Goal: Obtain resource: Obtain resource

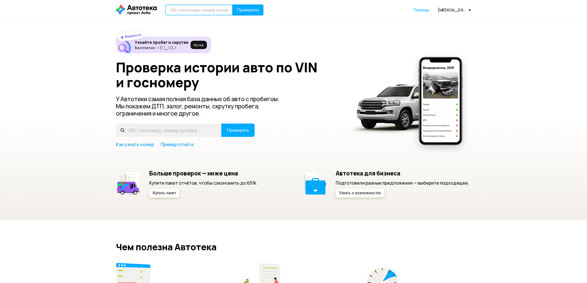
drag, startPoint x: 0, startPoint y: 0, endPoint x: 191, endPoint y: 11, distance: 191.8
click at [191, 11] on input "text" at bounding box center [199, 9] width 68 height 11
type input "Р154ТМ198"
click at [248, 8] on span "Проверить" at bounding box center [248, 10] width 22 height 4
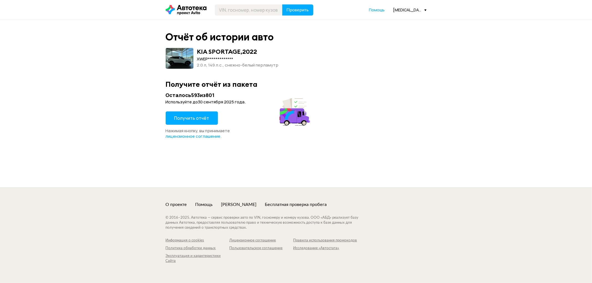
click at [196, 118] on span "Получить отчёт" at bounding box center [191, 118] width 35 height 6
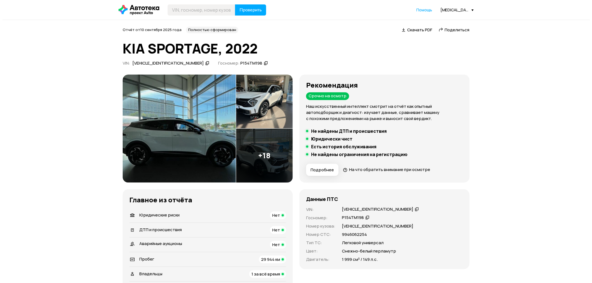
scroll to position [31, 0]
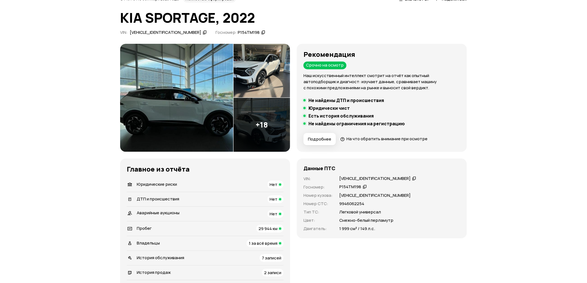
click at [198, 87] on img at bounding box center [176, 98] width 113 height 108
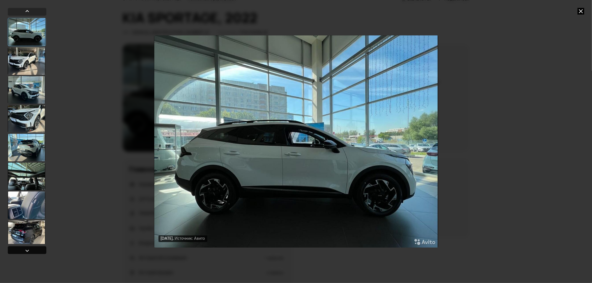
click at [29, 248] on div at bounding box center [27, 251] width 7 height 7
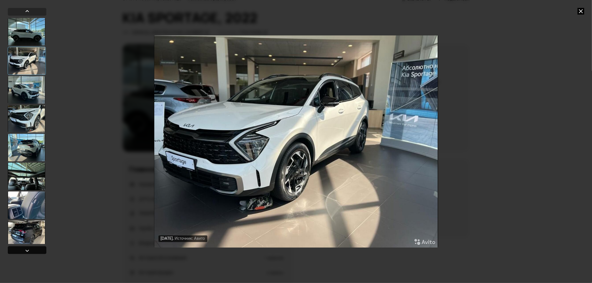
click at [29, 248] on div at bounding box center [27, 251] width 7 height 7
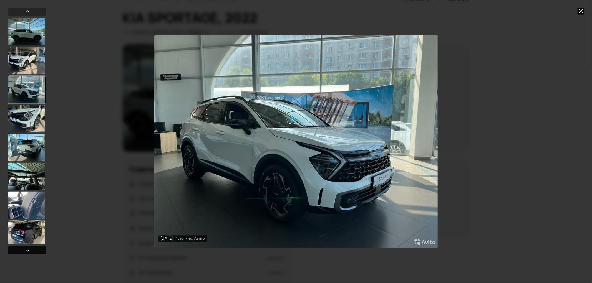
click at [29, 248] on div at bounding box center [27, 251] width 7 height 7
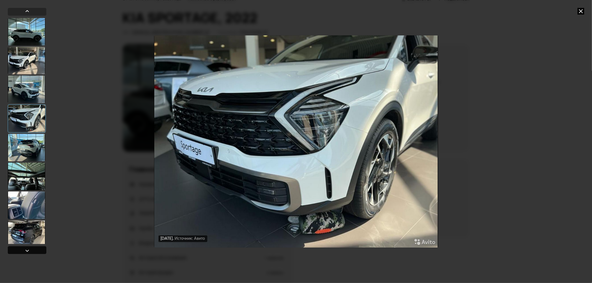
click at [29, 248] on div at bounding box center [27, 251] width 7 height 7
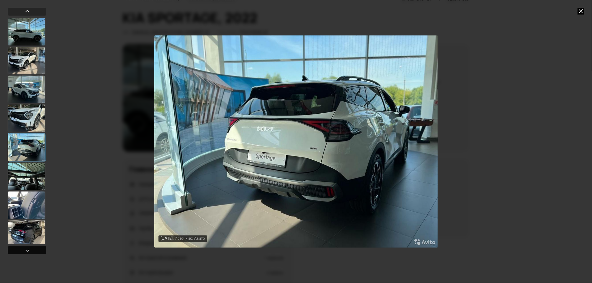
click at [29, 248] on div at bounding box center [27, 251] width 7 height 7
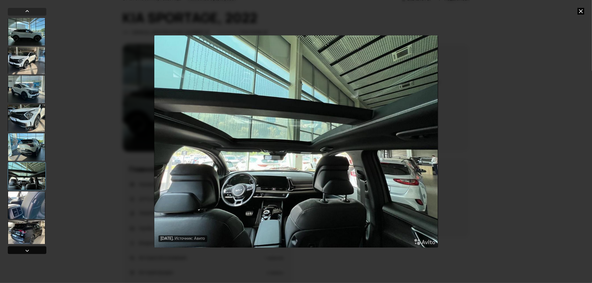
click at [29, 248] on div at bounding box center [27, 251] width 7 height 7
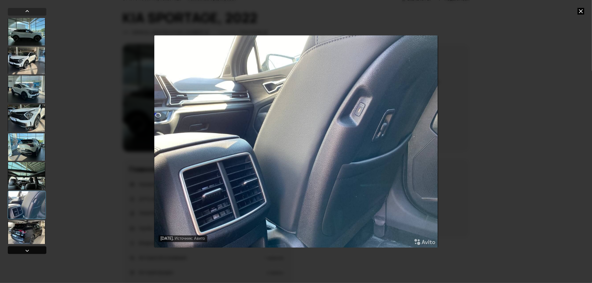
click at [29, 248] on div at bounding box center [27, 251] width 7 height 7
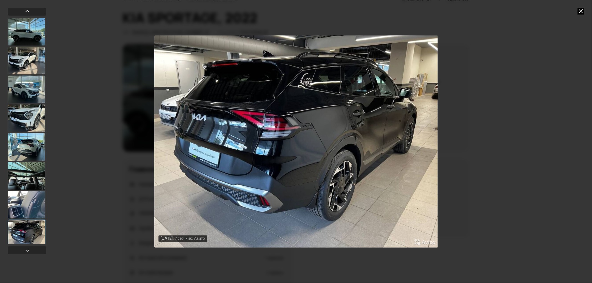
click at [580, 11] on icon at bounding box center [580, 11] width 7 height 7
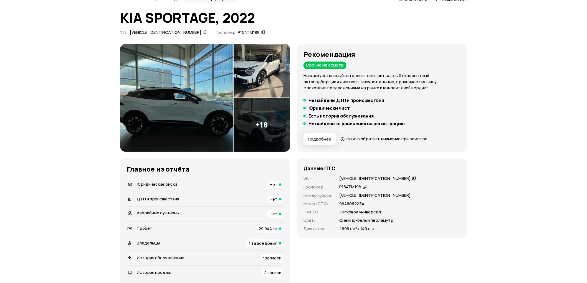
click at [224, 103] on img at bounding box center [176, 98] width 113 height 108
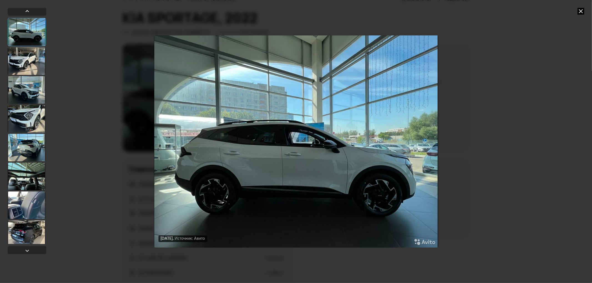
click at [20, 236] on div at bounding box center [26, 234] width 37 height 28
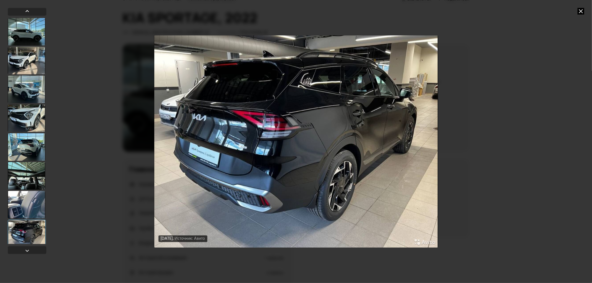
click at [27, 174] on div at bounding box center [26, 176] width 37 height 28
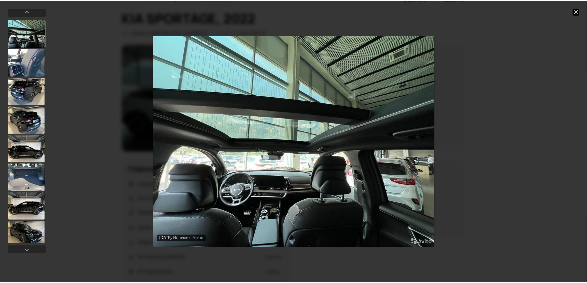
scroll to position [154, 0]
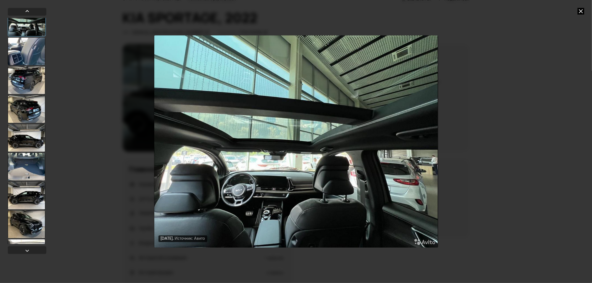
click at [583, 7] on div "19 августа 2022 года Источник: Авито 19 августа 2022 года Источник: Авито 19 ав…" at bounding box center [296, 141] width 592 height 283
click at [581, 15] on div "19 августа 2022 года Источник: Авито 19 августа 2022 года Источник: Авито 19 ав…" at bounding box center [296, 141] width 592 height 283
click at [581, 10] on icon at bounding box center [580, 11] width 7 height 7
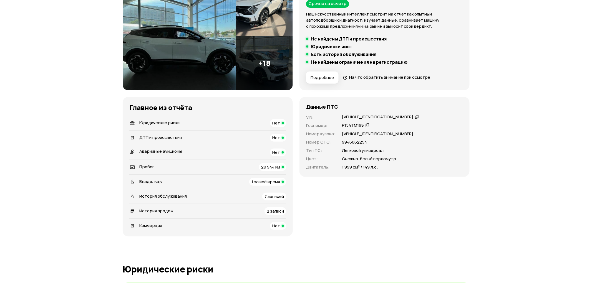
scroll to position [0, 0]
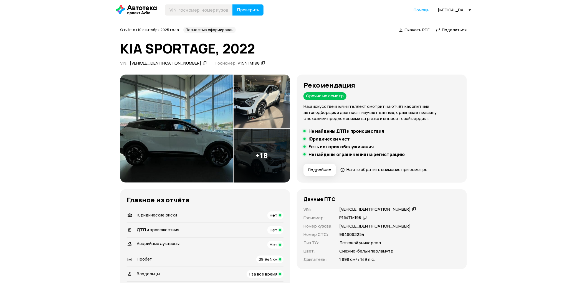
click at [373, 208] on div "XWEPV81DDN0000322" at bounding box center [374, 210] width 71 height 6
click at [173, 122] on img at bounding box center [176, 129] width 113 height 108
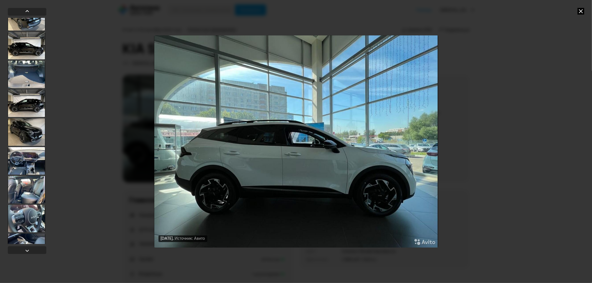
scroll to position [308, 0]
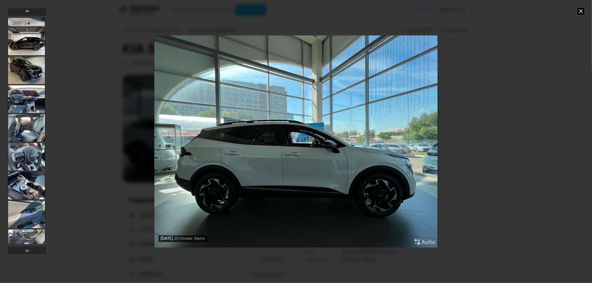
click at [26, 105] on div at bounding box center [26, 99] width 37 height 28
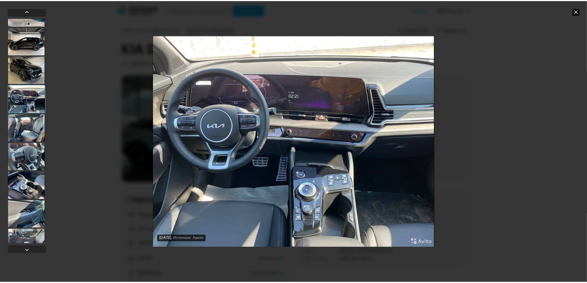
scroll to position [307, 0]
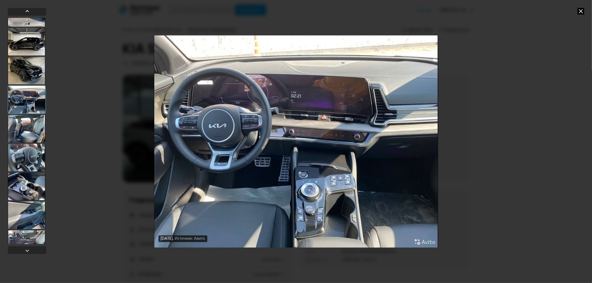
click at [267, 193] on img "Go to Slide 14" at bounding box center [296, 142] width 284 height 213
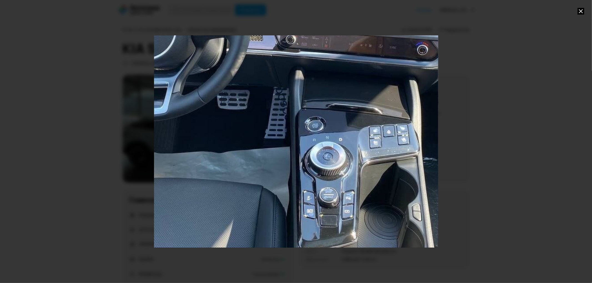
drag, startPoint x: 304, startPoint y: 198, endPoint x: 308, endPoint y: 116, distance: 82.8
click at [308, 116] on div "Go to Slide 14" at bounding box center [300, 59] width 568 height 425
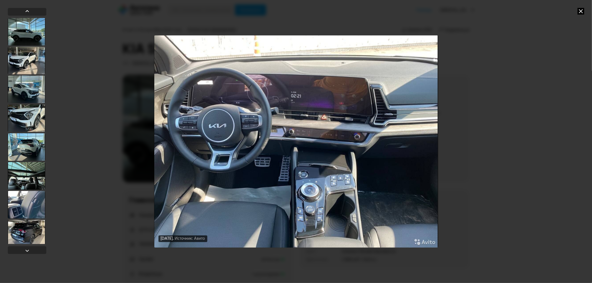
click at [580, 12] on icon at bounding box center [580, 11] width 7 height 7
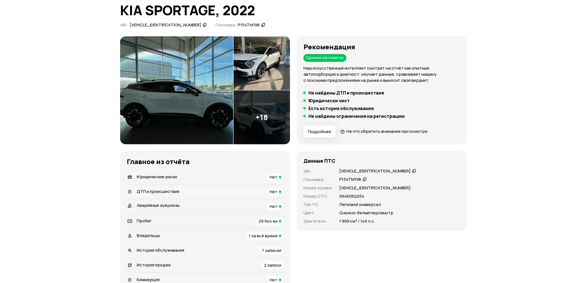
scroll to position [92, 0]
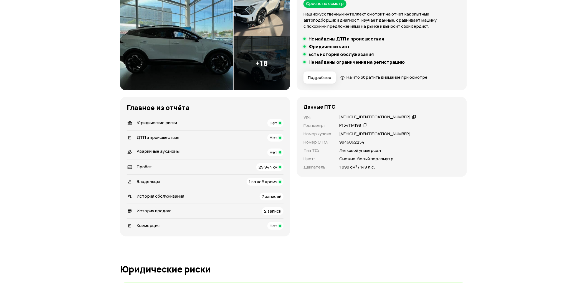
click at [279, 211] on span "2 записи" at bounding box center [272, 211] width 17 height 6
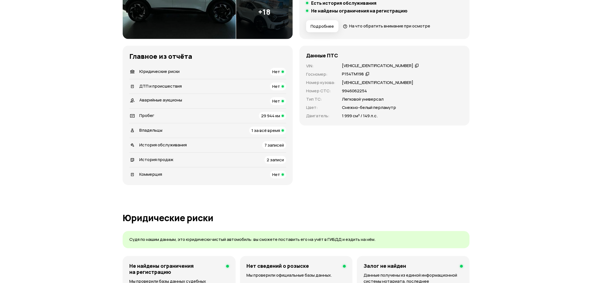
scroll to position [80, 0]
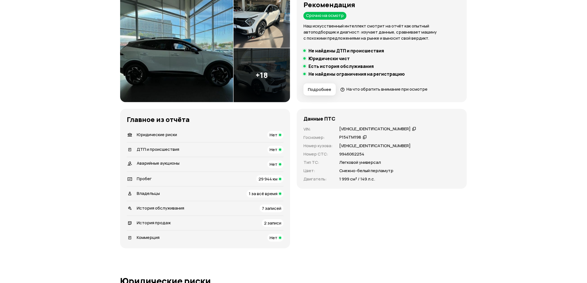
click at [198, 35] on img at bounding box center [176, 48] width 113 height 108
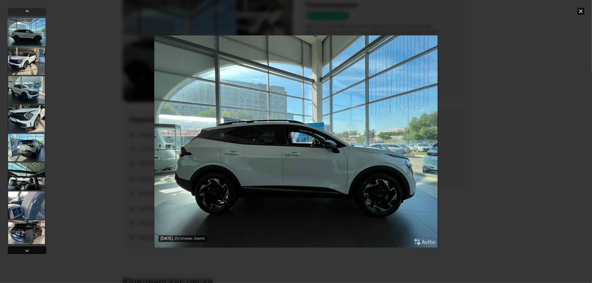
click at [36, 250] on div at bounding box center [27, 251] width 39 height 8
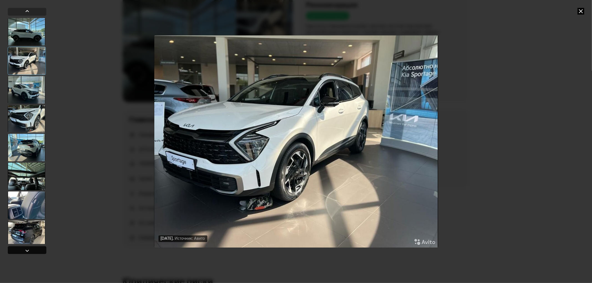
click at [36, 250] on div at bounding box center [27, 251] width 39 height 8
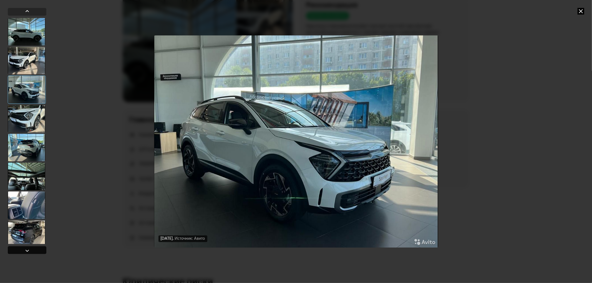
click at [36, 250] on div at bounding box center [27, 251] width 39 height 8
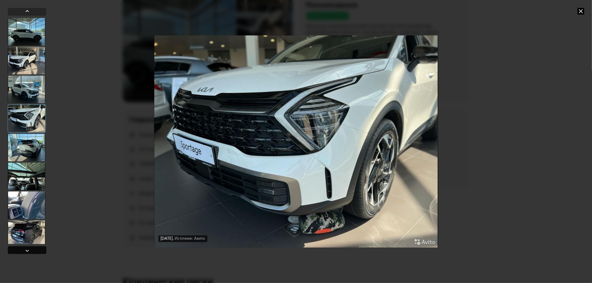
click at [36, 250] on div at bounding box center [27, 251] width 39 height 8
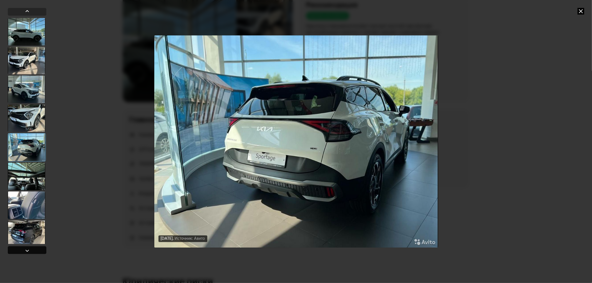
click at [36, 250] on div at bounding box center [27, 251] width 39 height 8
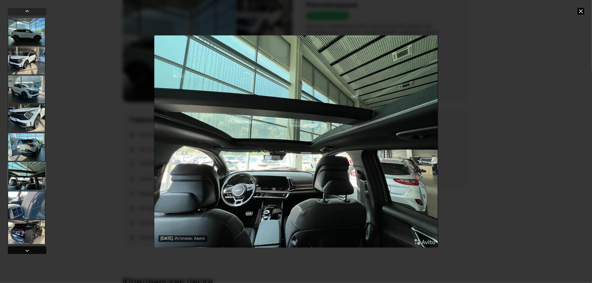
click at [41, 248] on div at bounding box center [27, 251] width 39 height 8
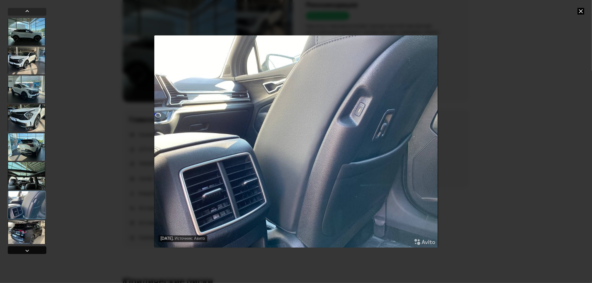
click at [41, 248] on div at bounding box center [27, 251] width 39 height 8
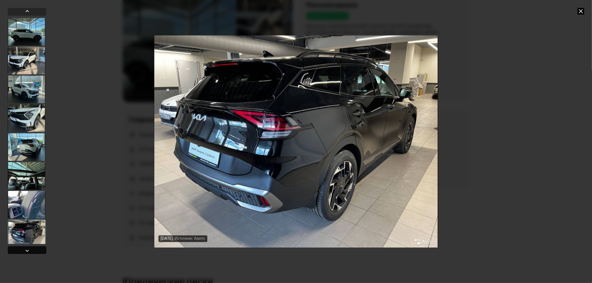
click at [31, 249] on div at bounding box center [27, 251] width 39 height 8
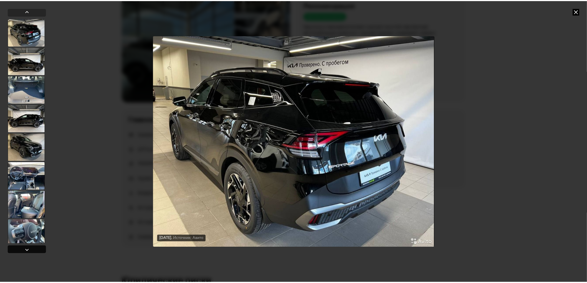
scroll to position [231, 0]
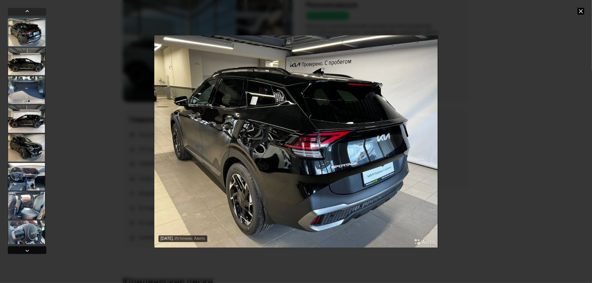
click at [31, 249] on div at bounding box center [27, 251] width 39 height 8
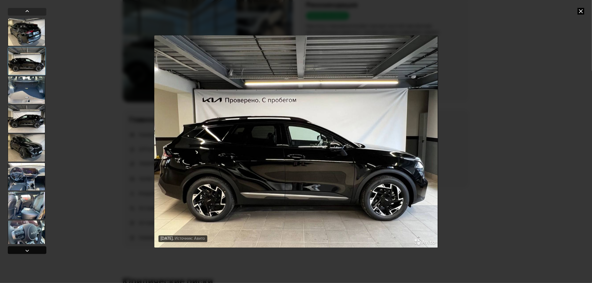
click at [31, 249] on div at bounding box center [27, 251] width 39 height 8
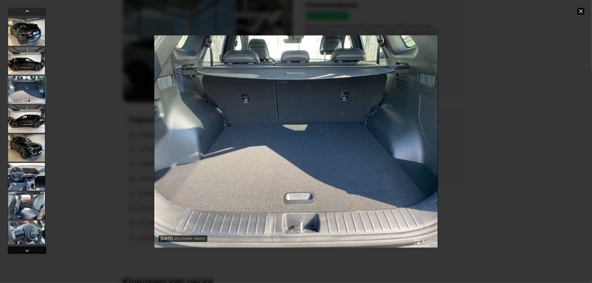
click at [31, 249] on div at bounding box center [27, 251] width 39 height 8
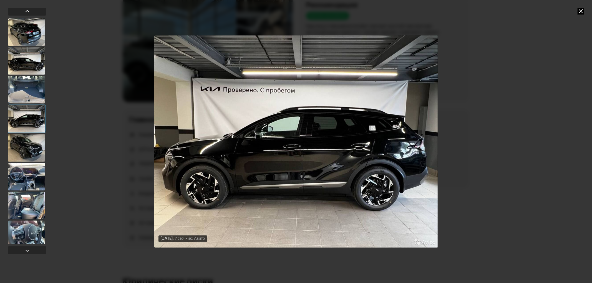
click at [579, 13] on icon at bounding box center [580, 11] width 7 height 7
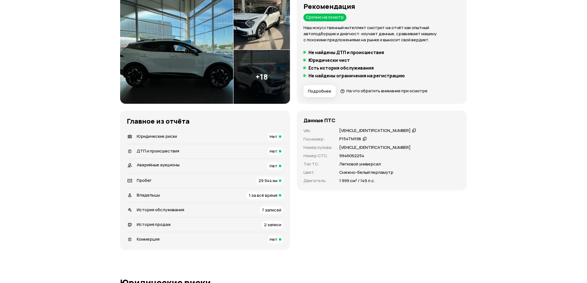
scroll to position [80, 0]
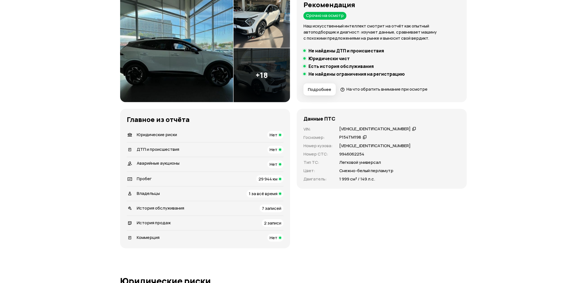
click at [271, 225] on span "2 записи" at bounding box center [272, 223] width 17 height 6
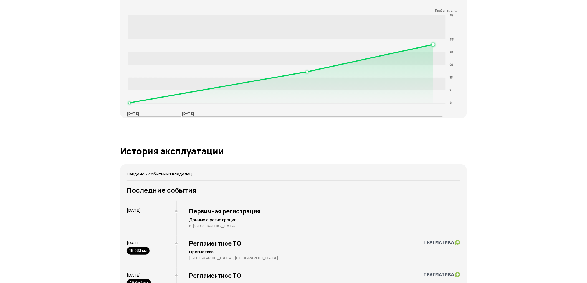
scroll to position [1437, 0]
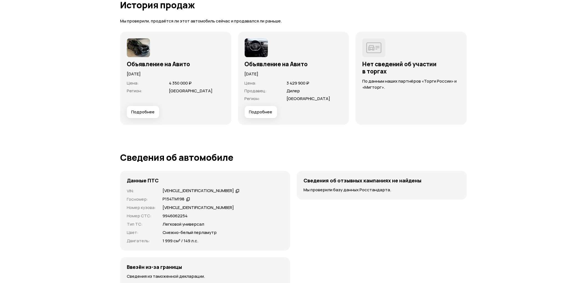
click at [253, 45] on img at bounding box center [256, 47] width 23 height 19
click at [259, 111] on span "Подробнее" at bounding box center [260, 112] width 23 height 6
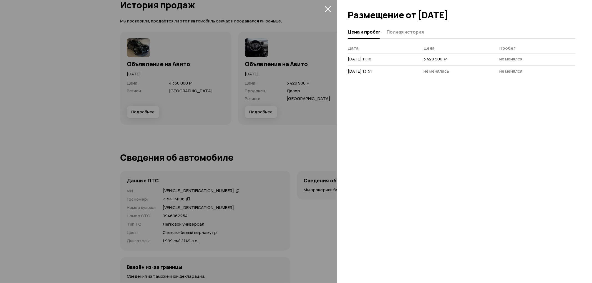
click at [397, 31] on span "Полная история" at bounding box center [405, 32] width 37 height 6
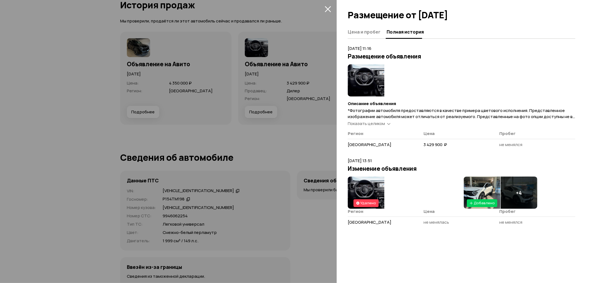
click at [329, 6] on icon "закрыть" at bounding box center [328, 9] width 6 height 6
